Goal: Information Seeking & Learning: Learn about a topic

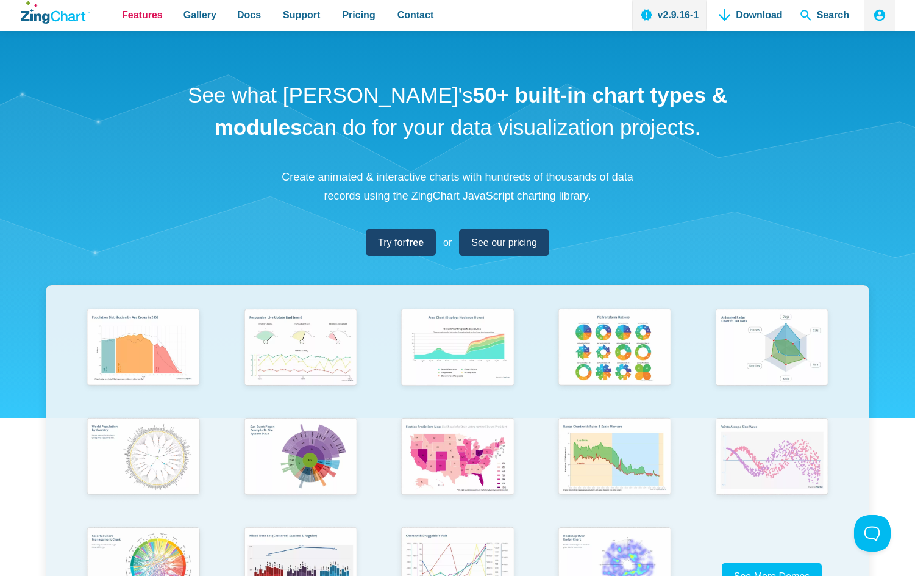
click at [153, 18] on span "Features" at bounding box center [142, 15] width 41 height 16
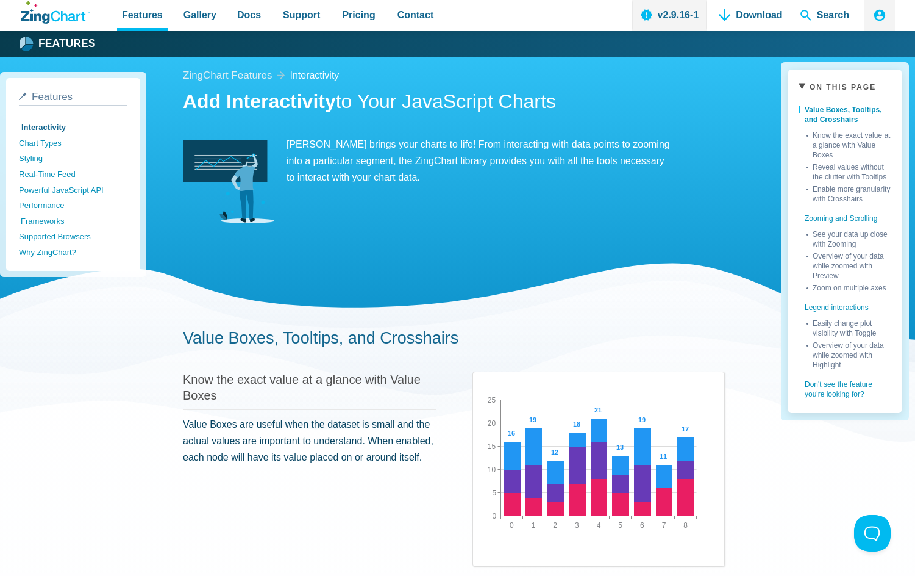
click at [46, 223] on link "Frameworks" at bounding box center [75, 221] width 109 height 16
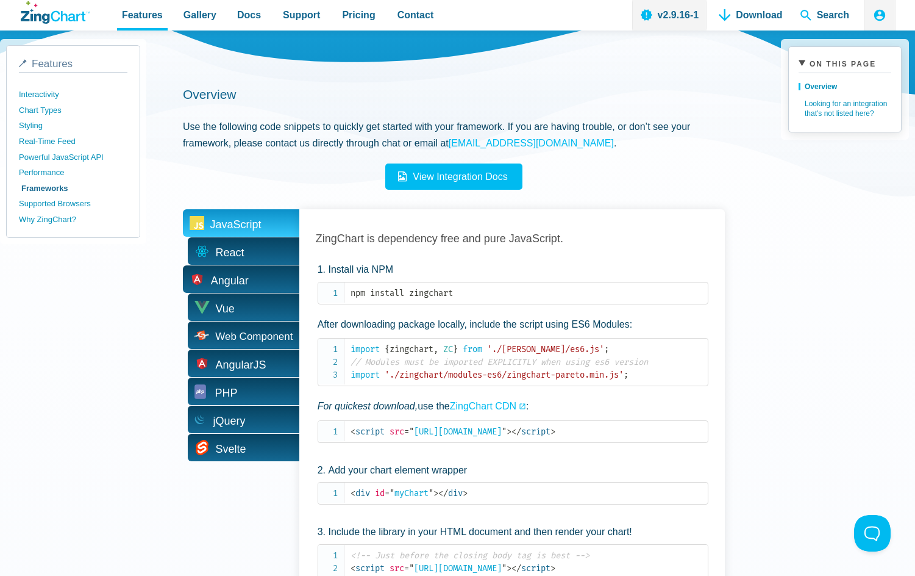
click at [223, 285] on span "Angular" at bounding box center [230, 280] width 38 height 19
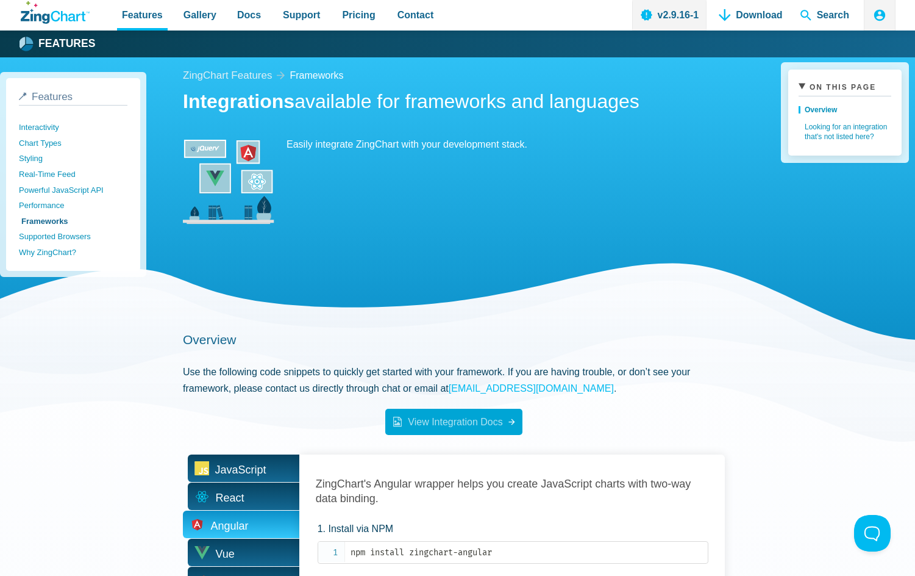
click at [469, 425] on span "View Integration Docs" at bounding box center [448, 422] width 107 height 10
click at [254, 18] on span "Docs" at bounding box center [249, 15] width 24 height 16
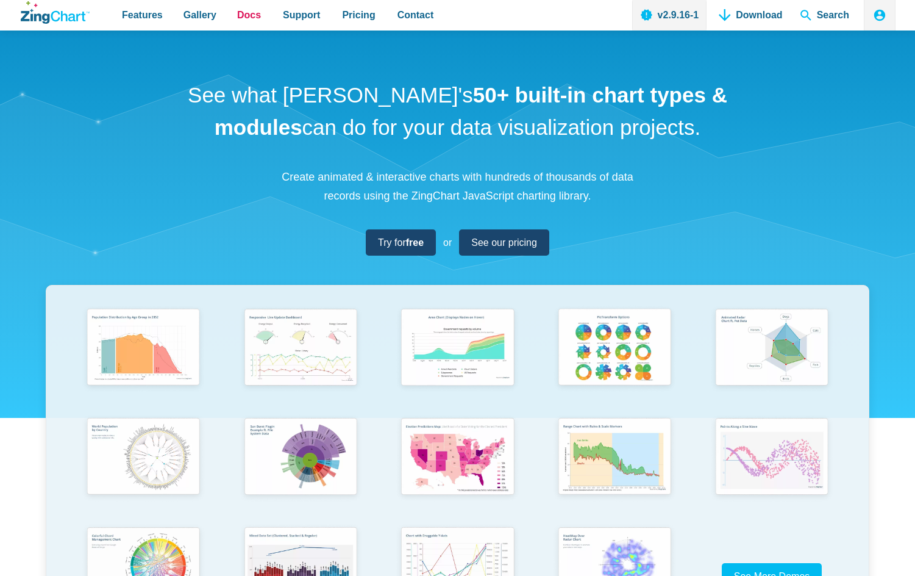
click at [256, 19] on span "Docs" at bounding box center [249, 15] width 24 height 16
